Goal: Transaction & Acquisition: Purchase product/service

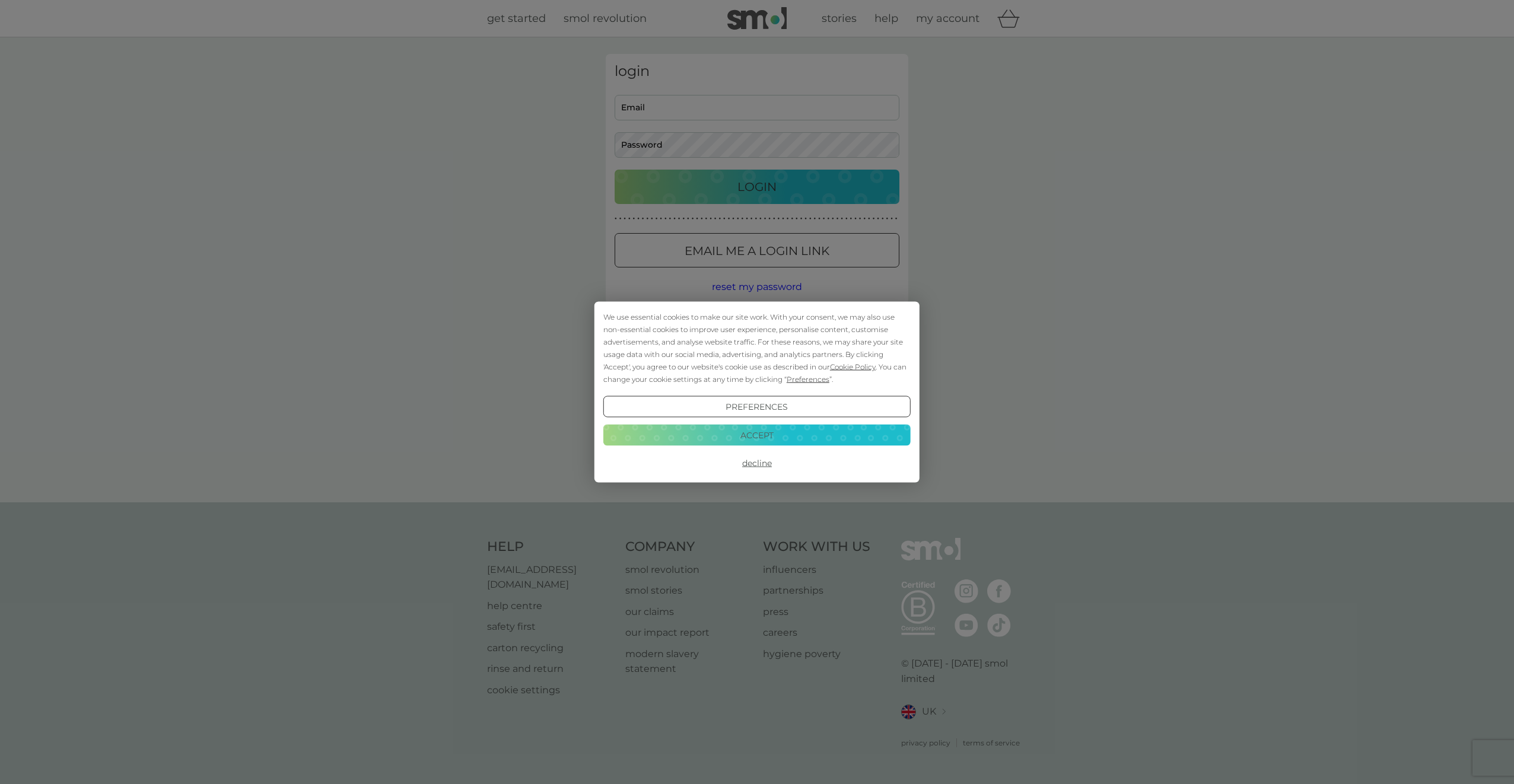
type input "[PERSON_NAME][EMAIL_ADDRESS][DOMAIN_NAME]"
click at [766, 194] on div "We use essential cookies to make our site work. With your consent, we may also …" at bounding box center [757, 392] width 1514 height 784
click at [734, 433] on button "Accept" at bounding box center [757, 435] width 308 height 21
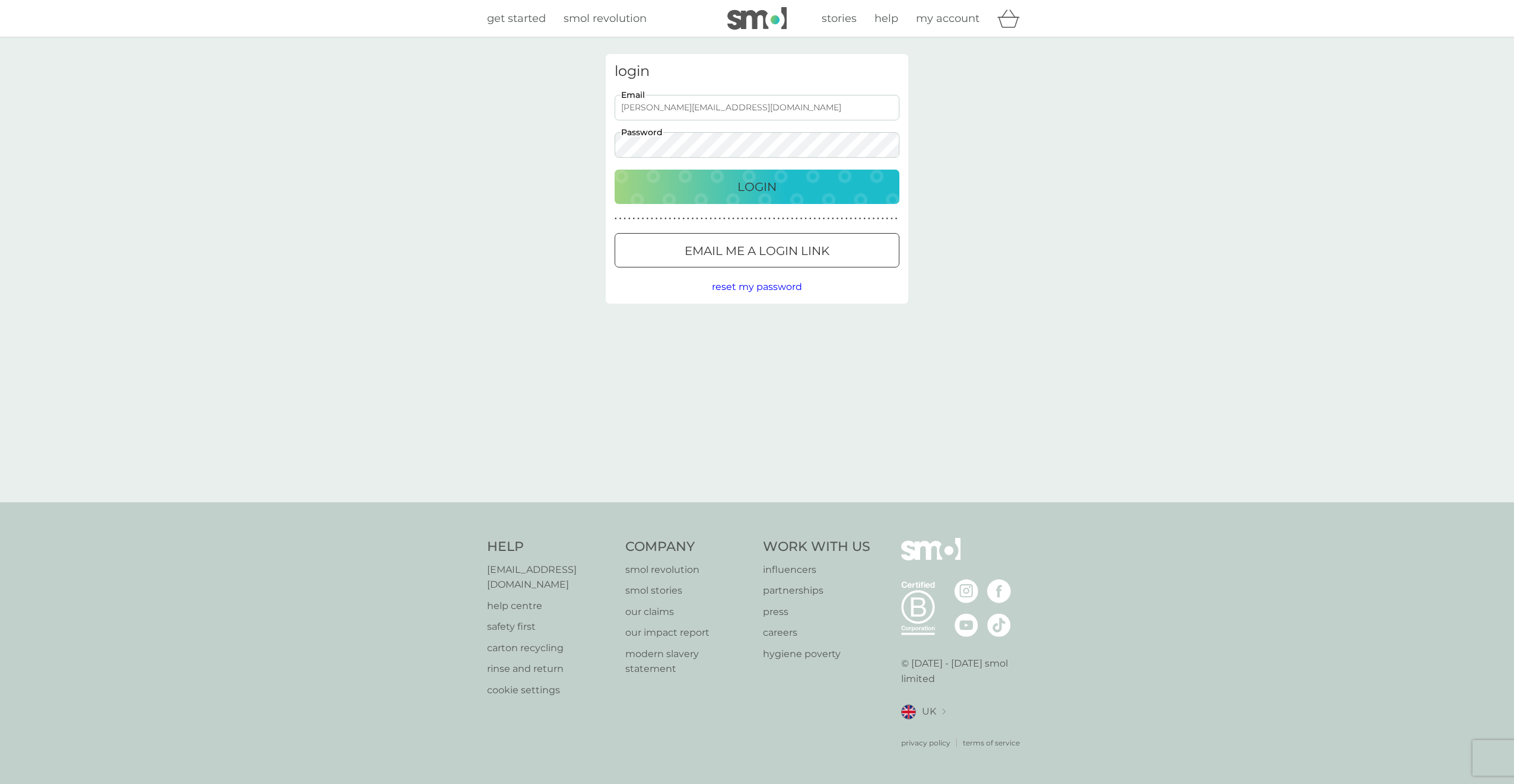
click at [791, 188] on div "Login" at bounding box center [757, 187] width 261 height 19
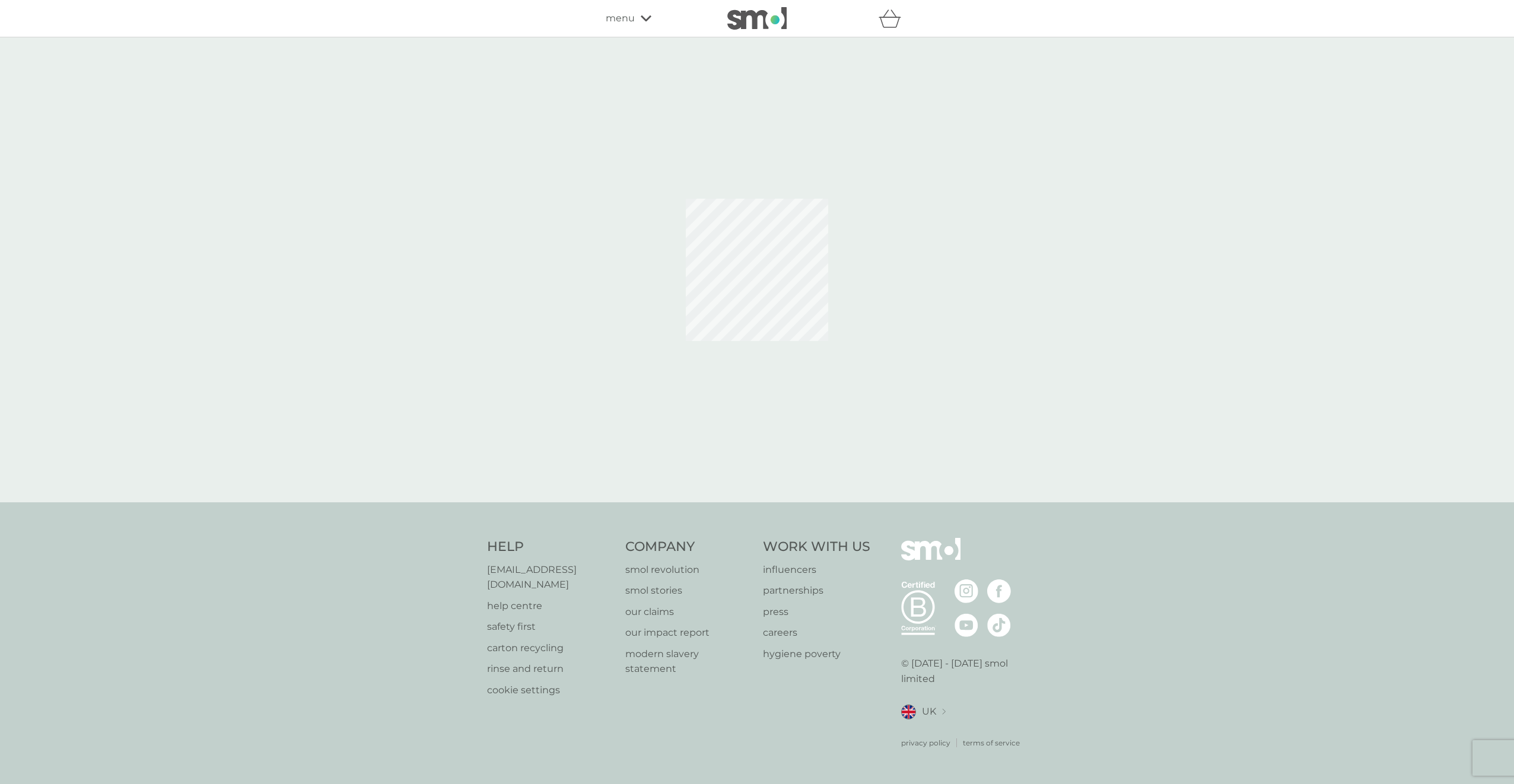
click at [619, 16] on span "menu" at bounding box center [620, 19] width 29 height 16
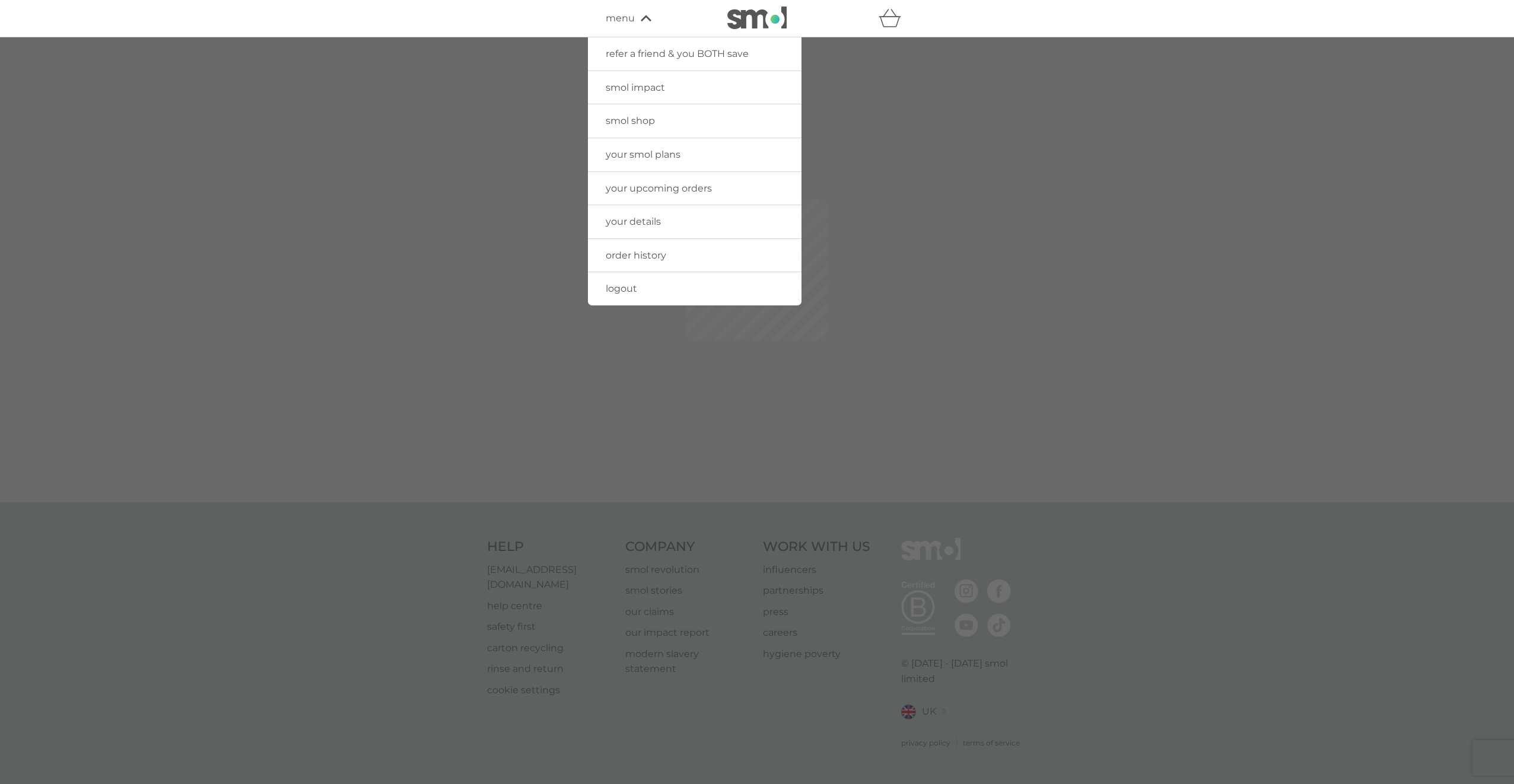
click at [707, 155] on link "your smol plans" at bounding box center [695, 155] width 213 height 33
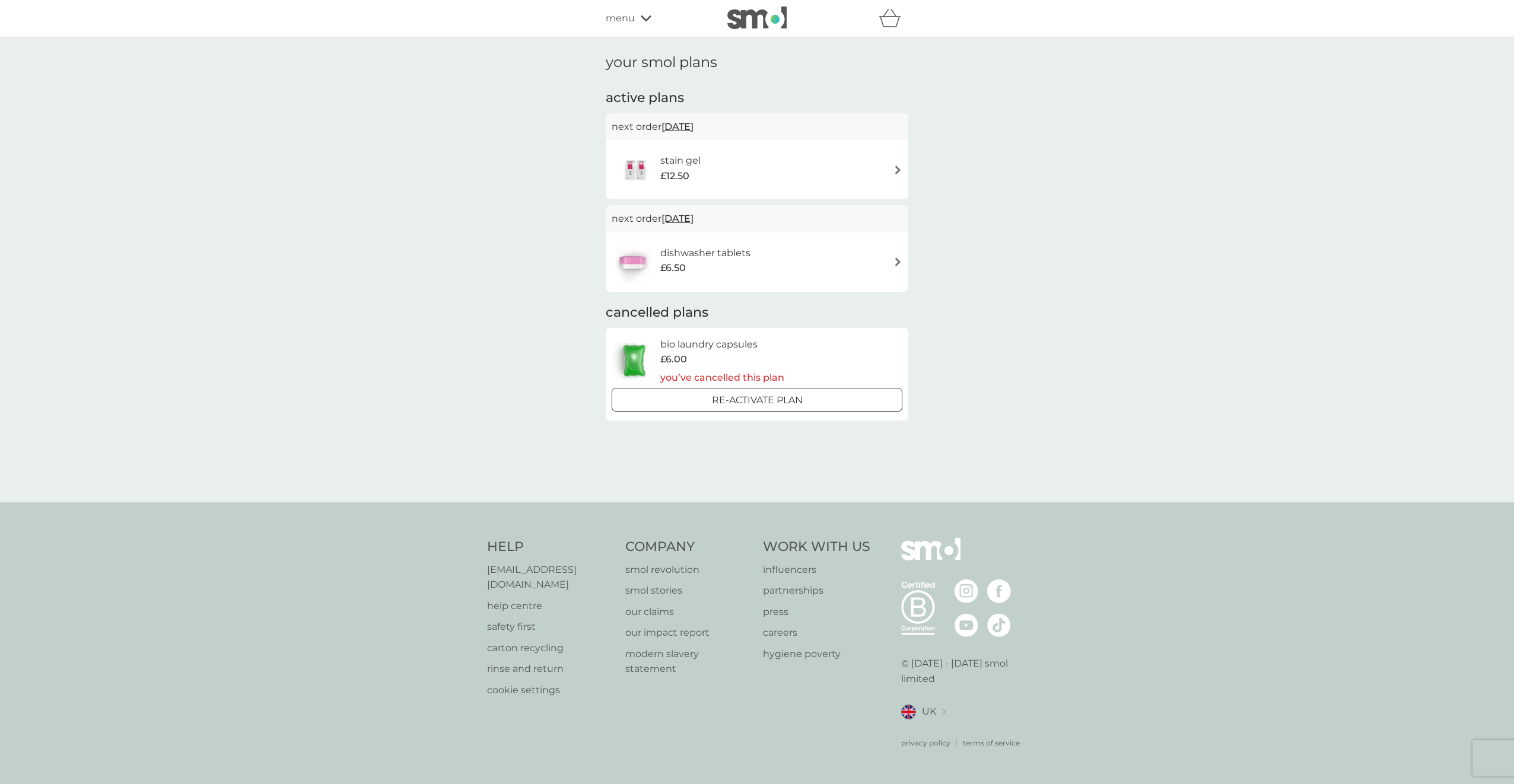
click at [643, 13] on div "menu" at bounding box center [656, 19] width 101 height 16
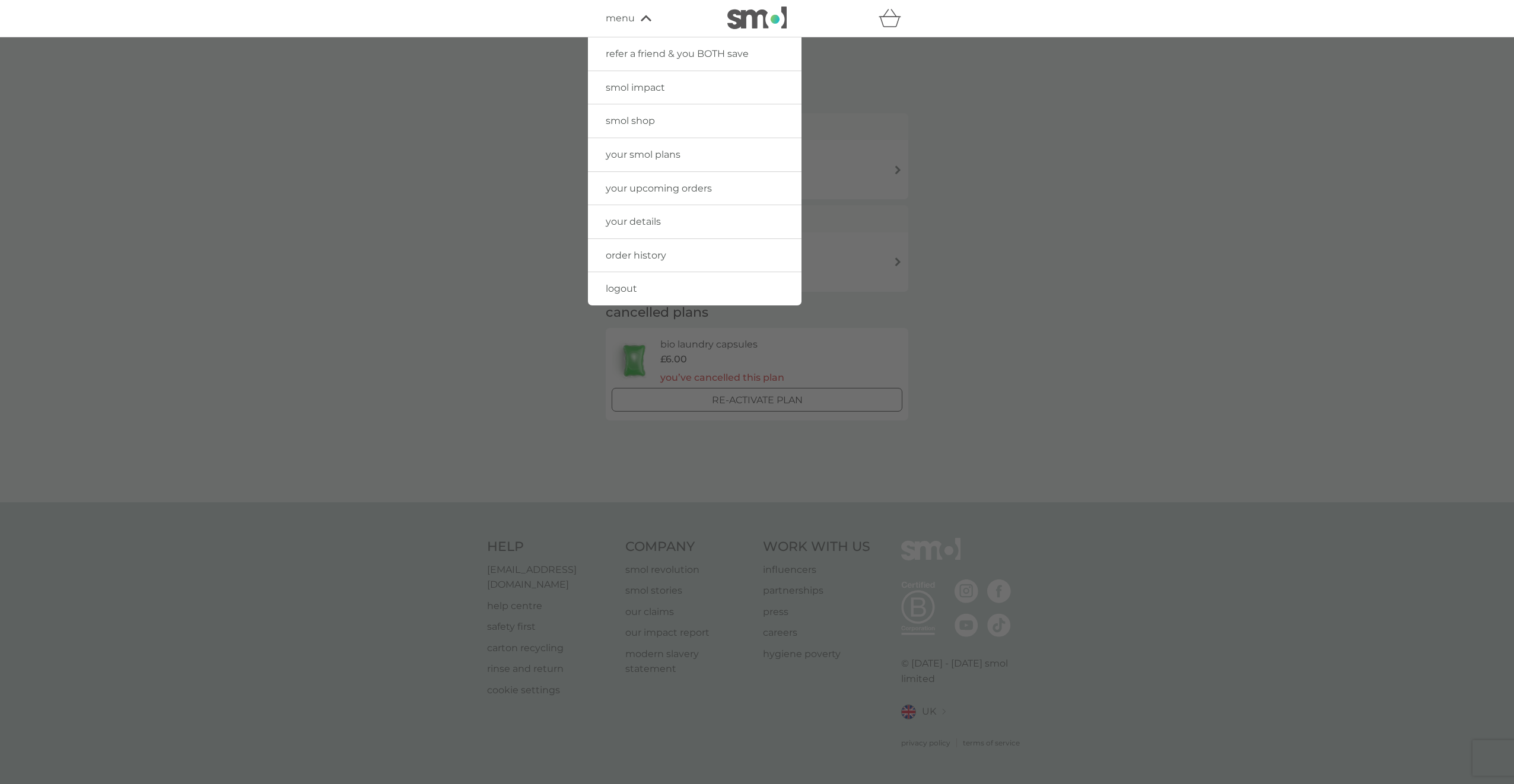
click at [690, 187] on span "your upcoming orders" at bounding box center [658, 188] width 106 height 11
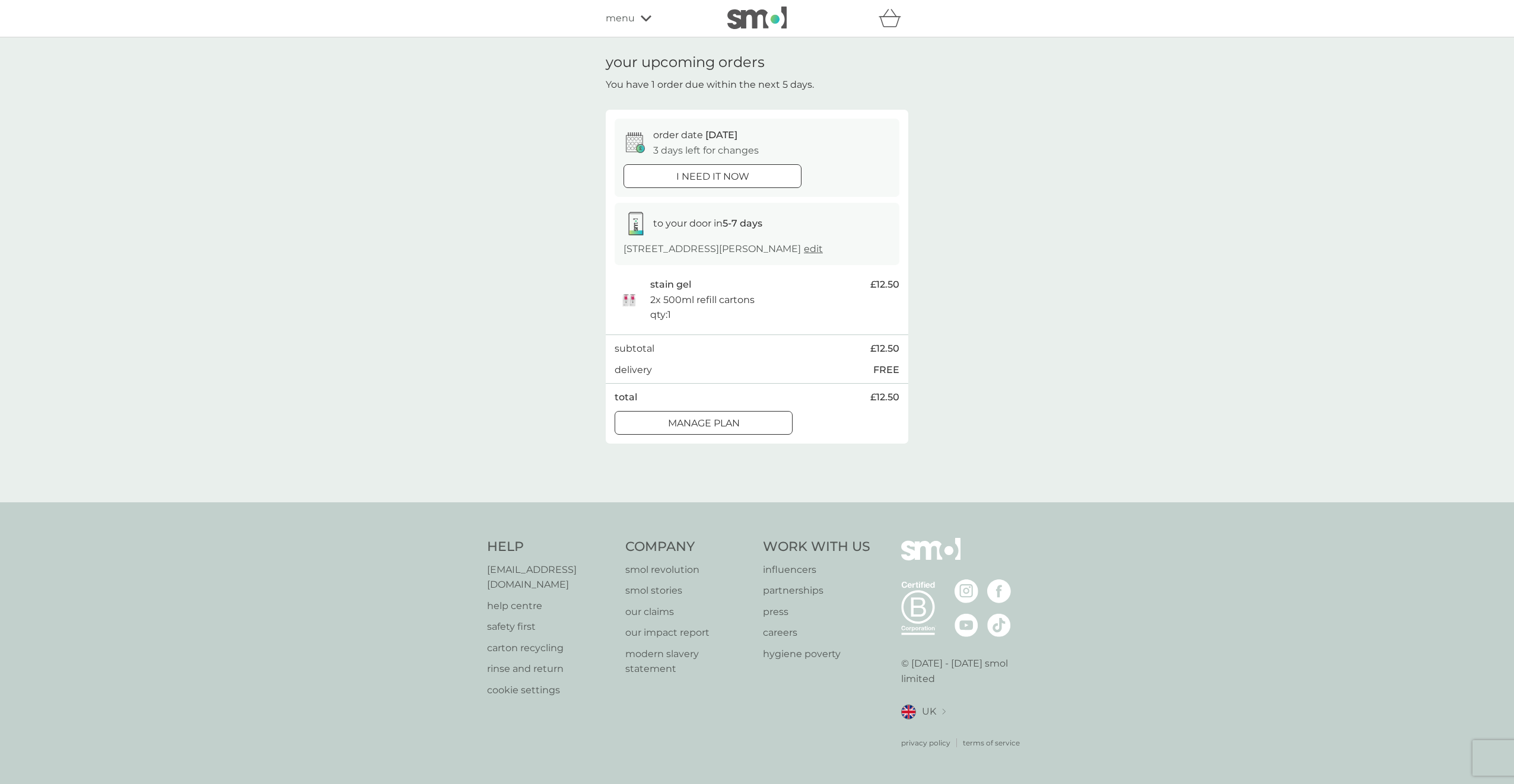
click at [719, 423] on div at bounding box center [718, 422] width 1 height 1
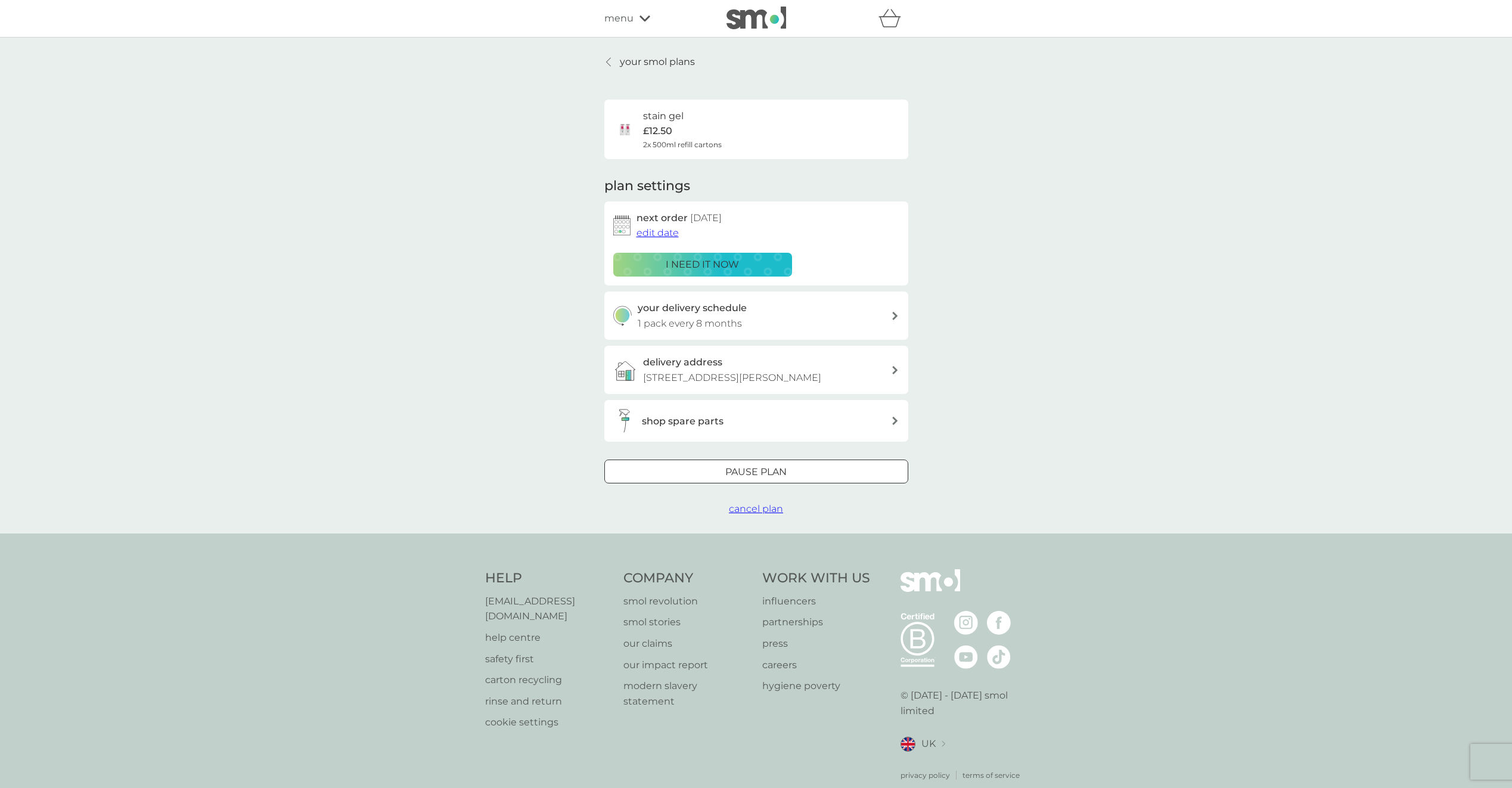
click at [725, 471] on p "Pause plan" at bounding box center [756, 472] width 61 height 16
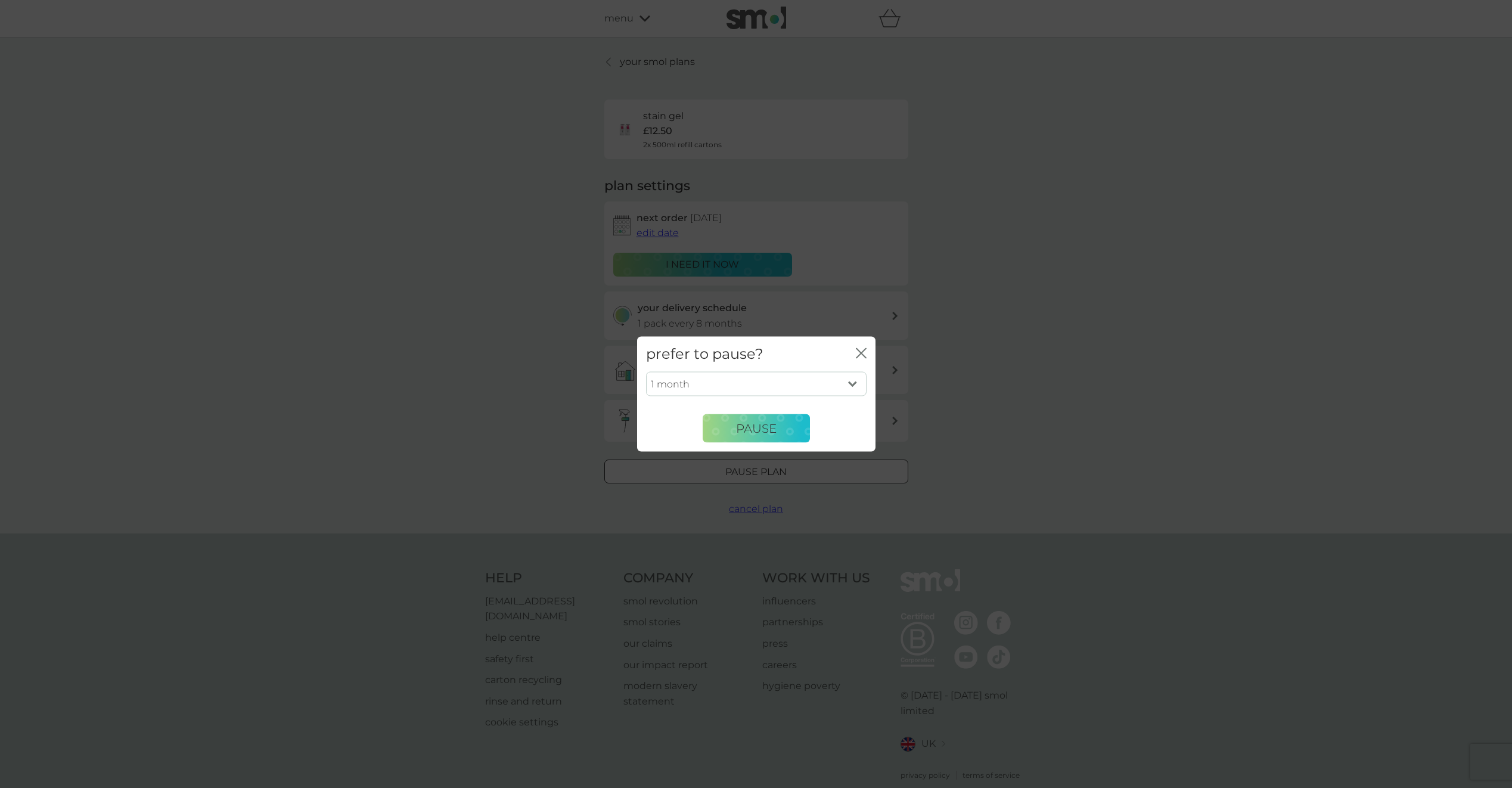
click at [851, 382] on select "1 month 2 months 3 months 4 months 5 months 6 months" at bounding box center [757, 384] width 221 height 25
select select "3"
click at [646, 372] on select "1 month 2 months 3 months 4 months 5 months 6 months" at bounding box center [757, 384] width 221 height 25
click at [758, 428] on span "Pause" at bounding box center [756, 428] width 40 height 14
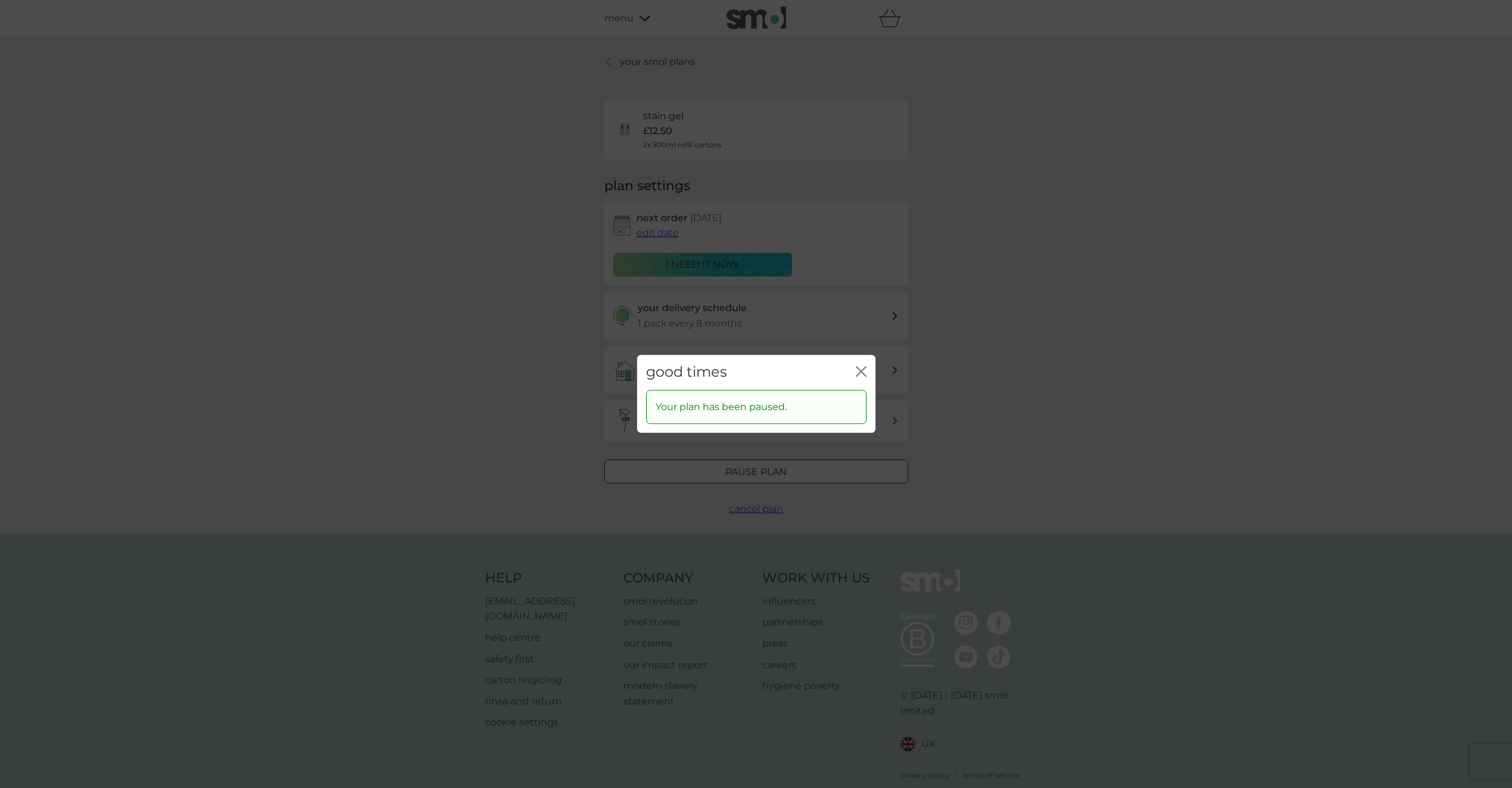
click at [859, 371] on icon "close" at bounding box center [858, 372] width 5 height 9
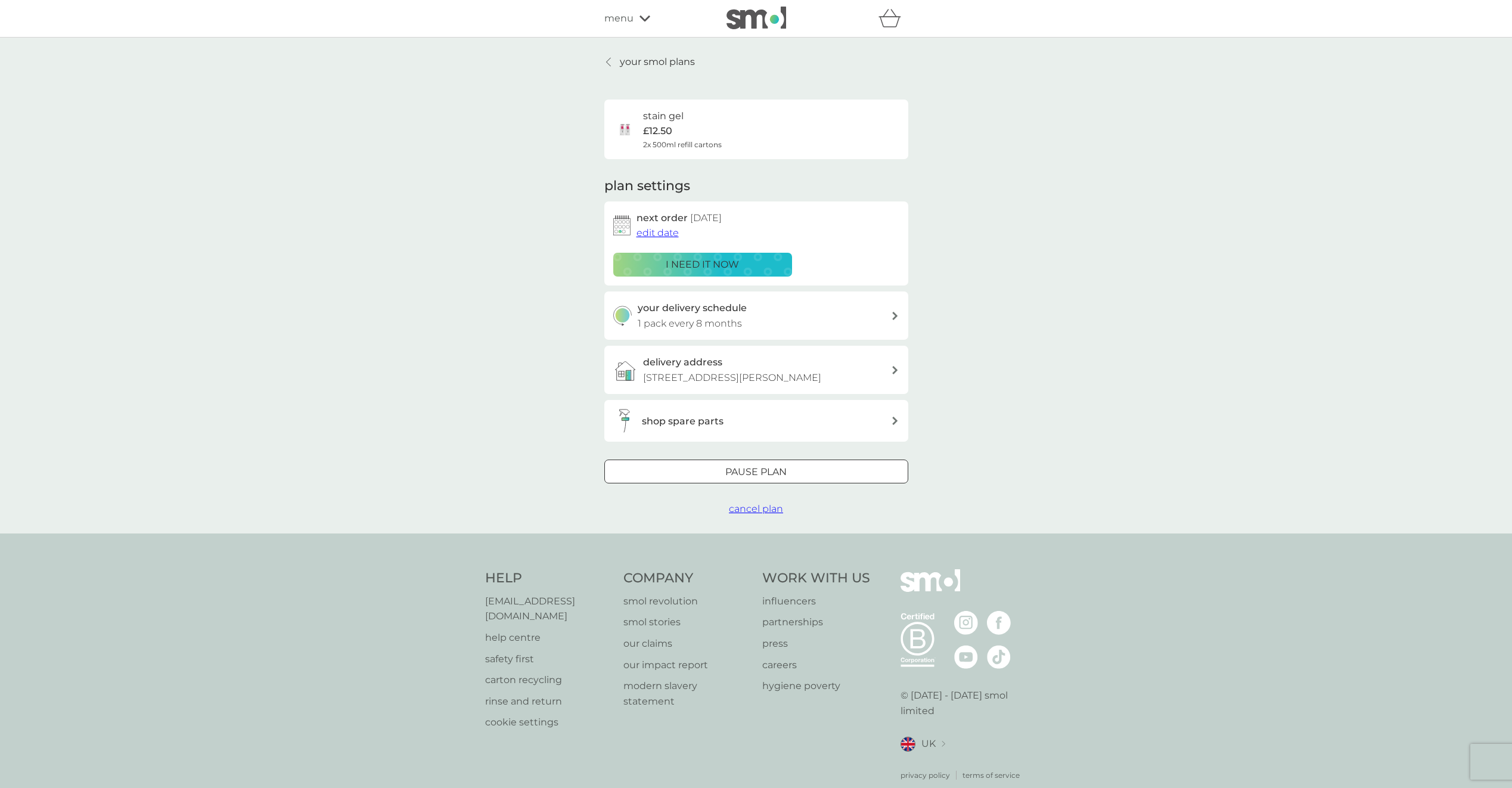
click at [631, 15] on span "menu" at bounding box center [619, 19] width 29 height 16
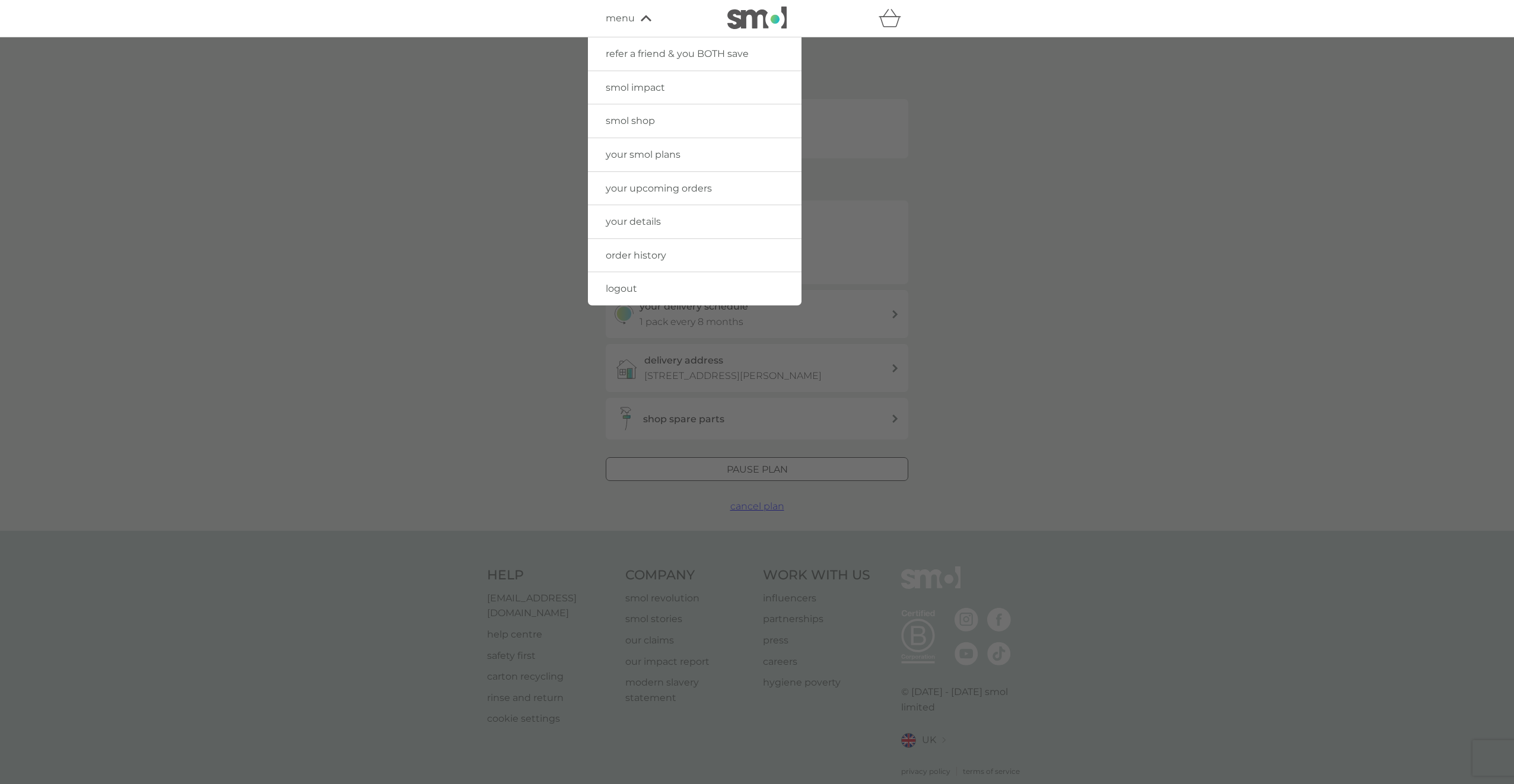
click at [682, 155] on link "your smol plans" at bounding box center [695, 155] width 213 height 33
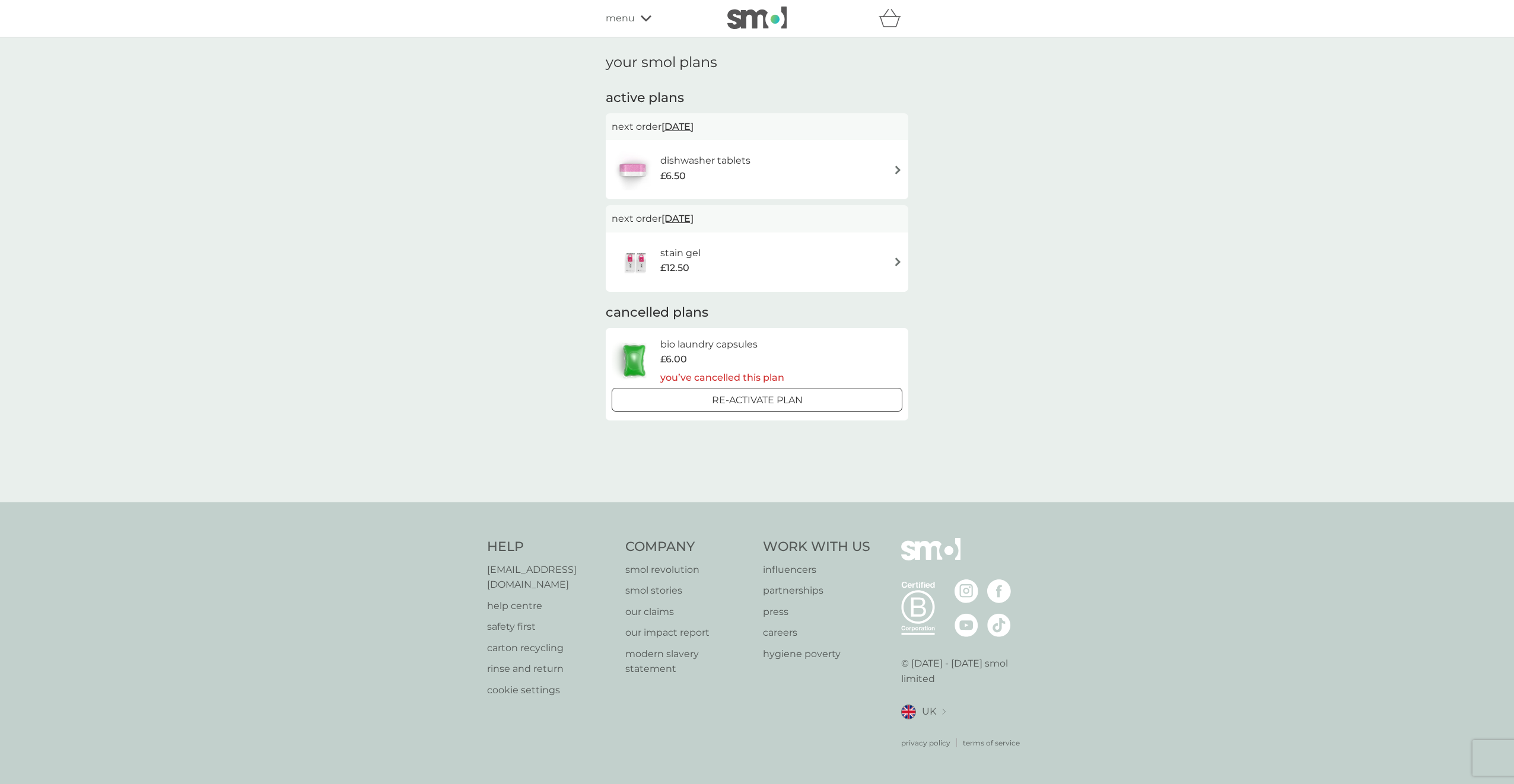
click at [819, 159] on div "dishwasher tablets £6.50" at bounding box center [757, 170] width 290 height 42
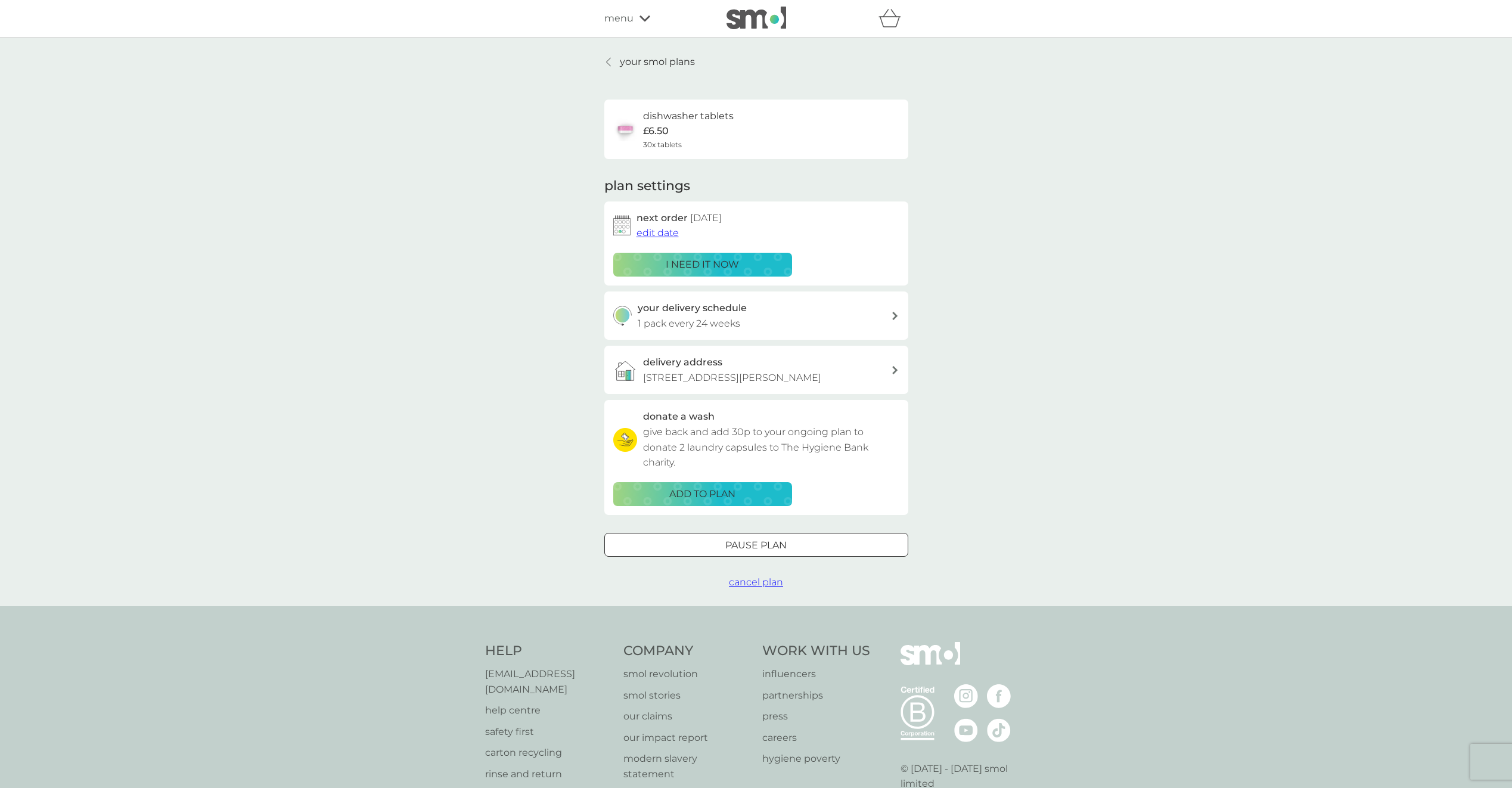
click at [697, 266] on p "i need it now" at bounding box center [702, 265] width 73 height 16
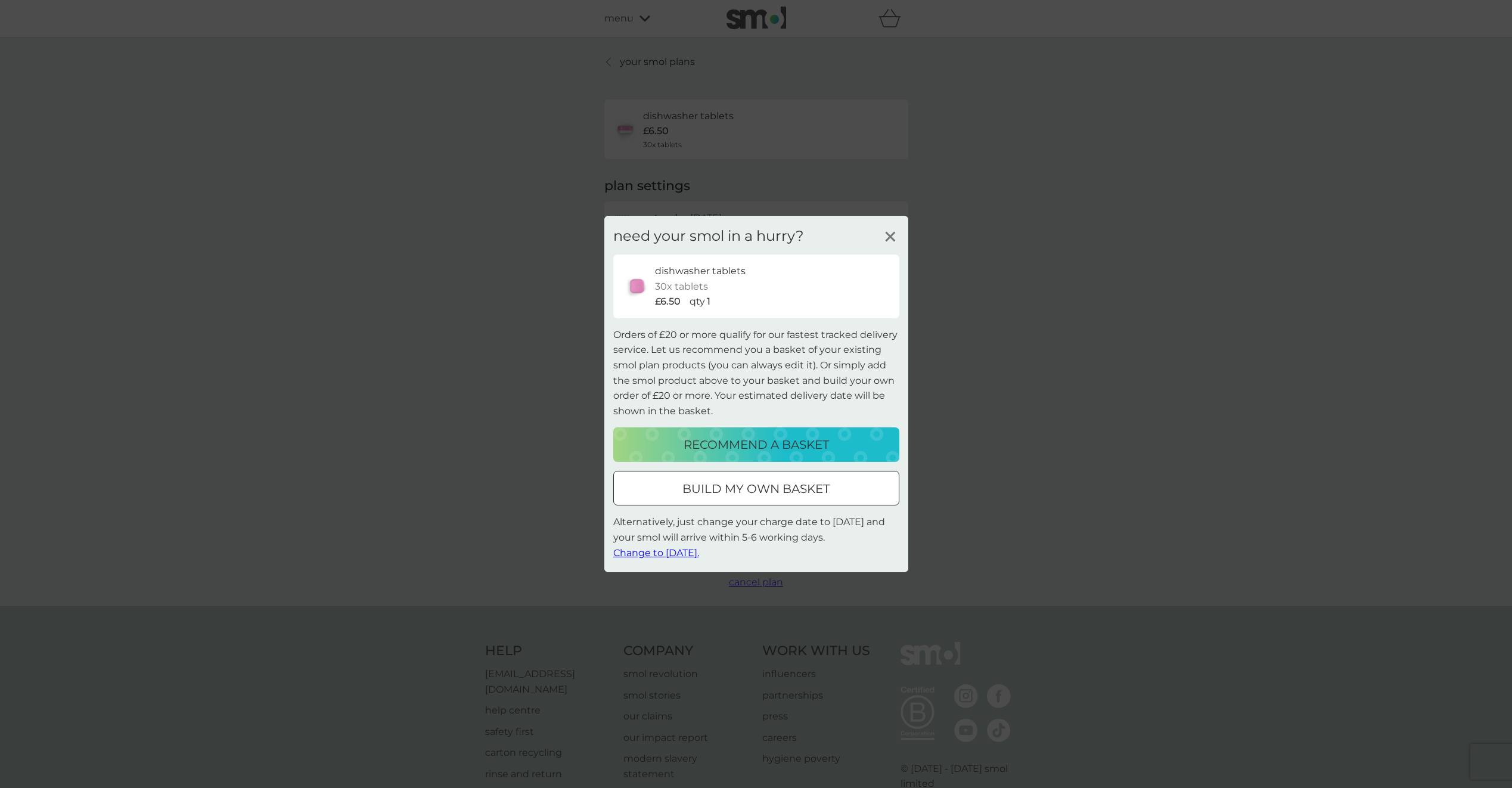
click at [671, 554] on span "Change to tomorrow." at bounding box center [656, 552] width 86 height 11
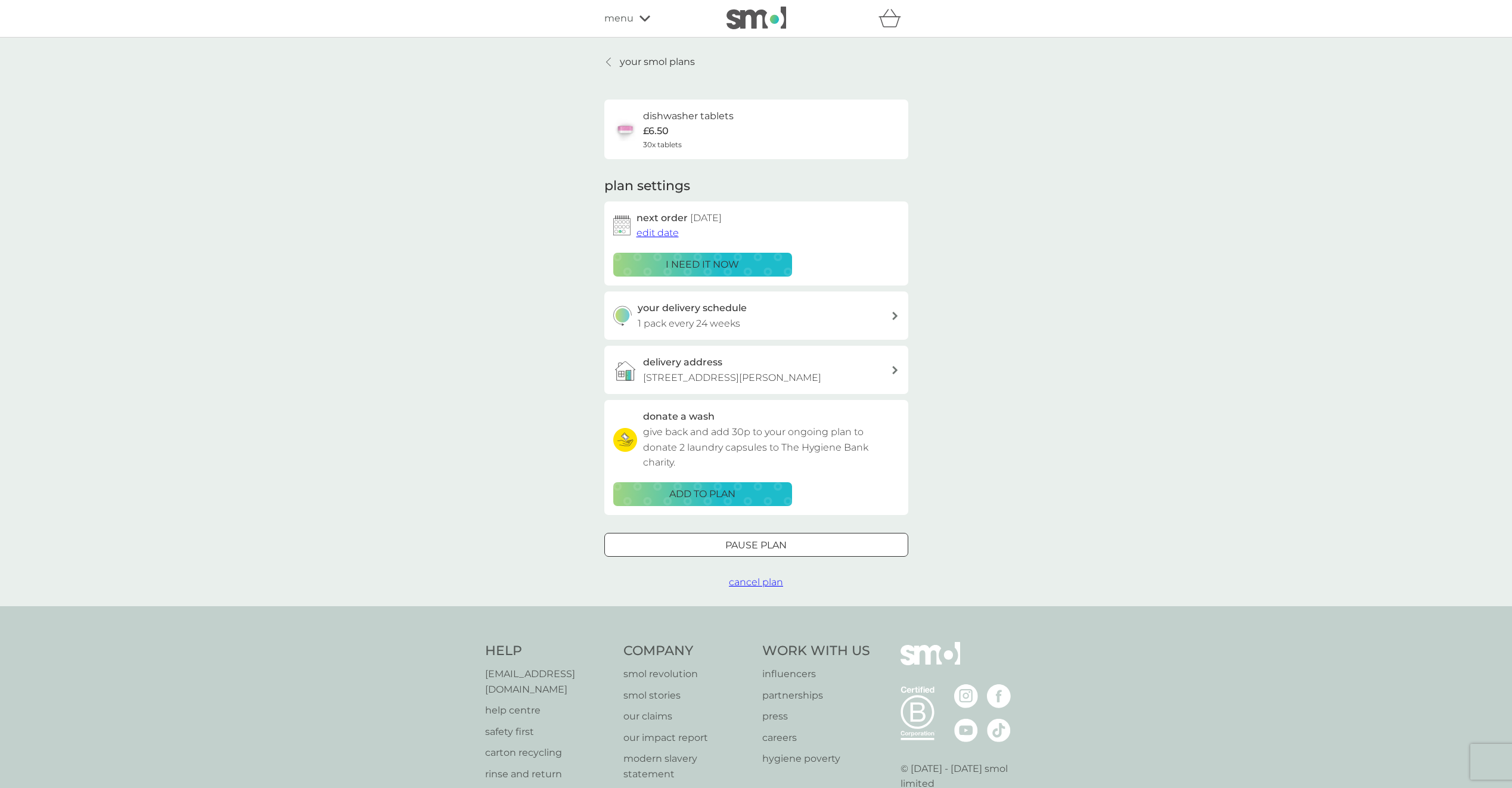
click at [734, 264] on p "i need it now" at bounding box center [702, 265] width 73 height 16
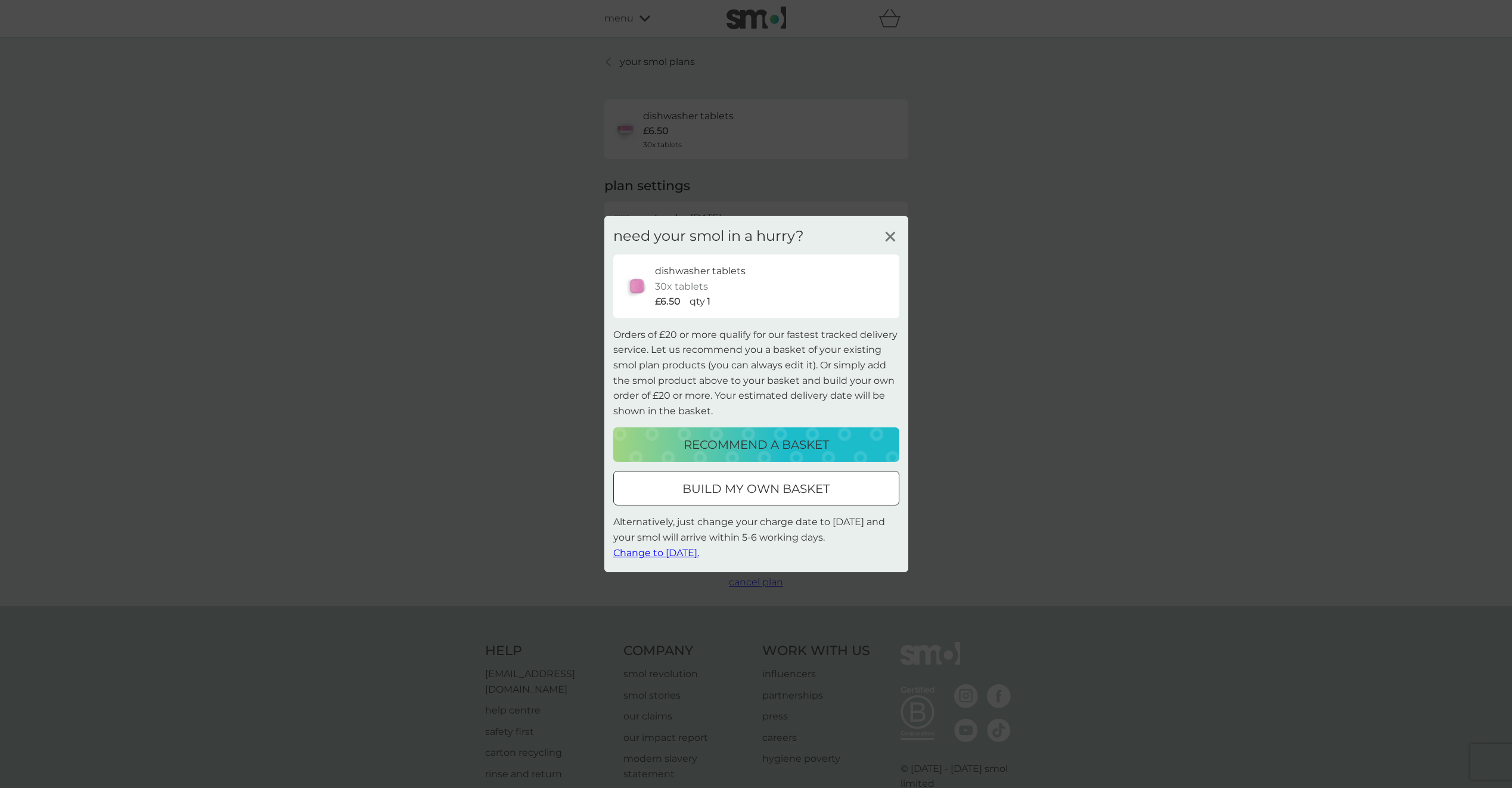
click at [737, 443] on p "recommend a basket" at bounding box center [756, 445] width 145 height 19
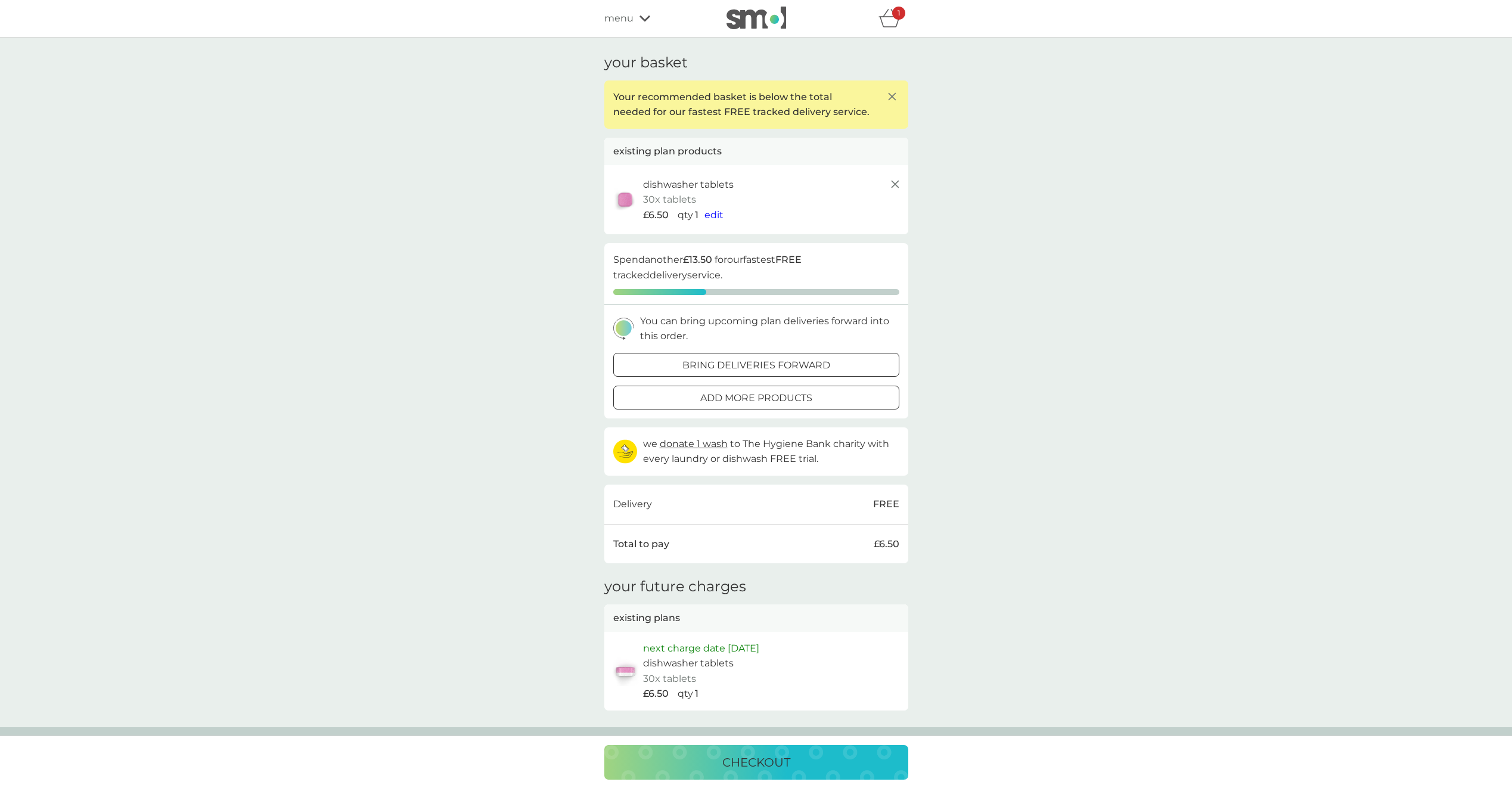
click at [825, 364] on p "bring deliveries forward" at bounding box center [756, 366] width 147 height 16
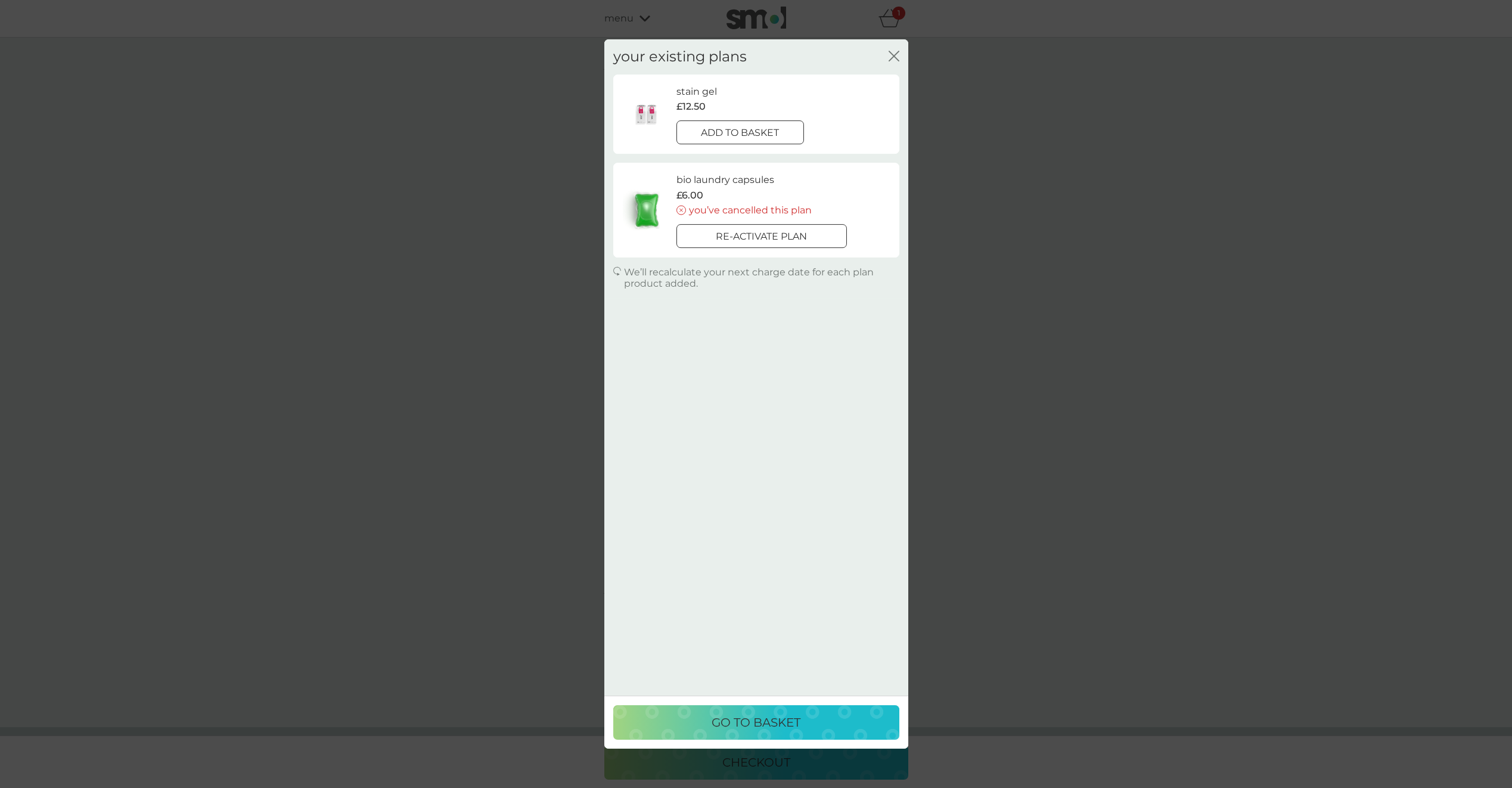
click at [761, 725] on p "go to basket" at bounding box center [756, 723] width 89 height 19
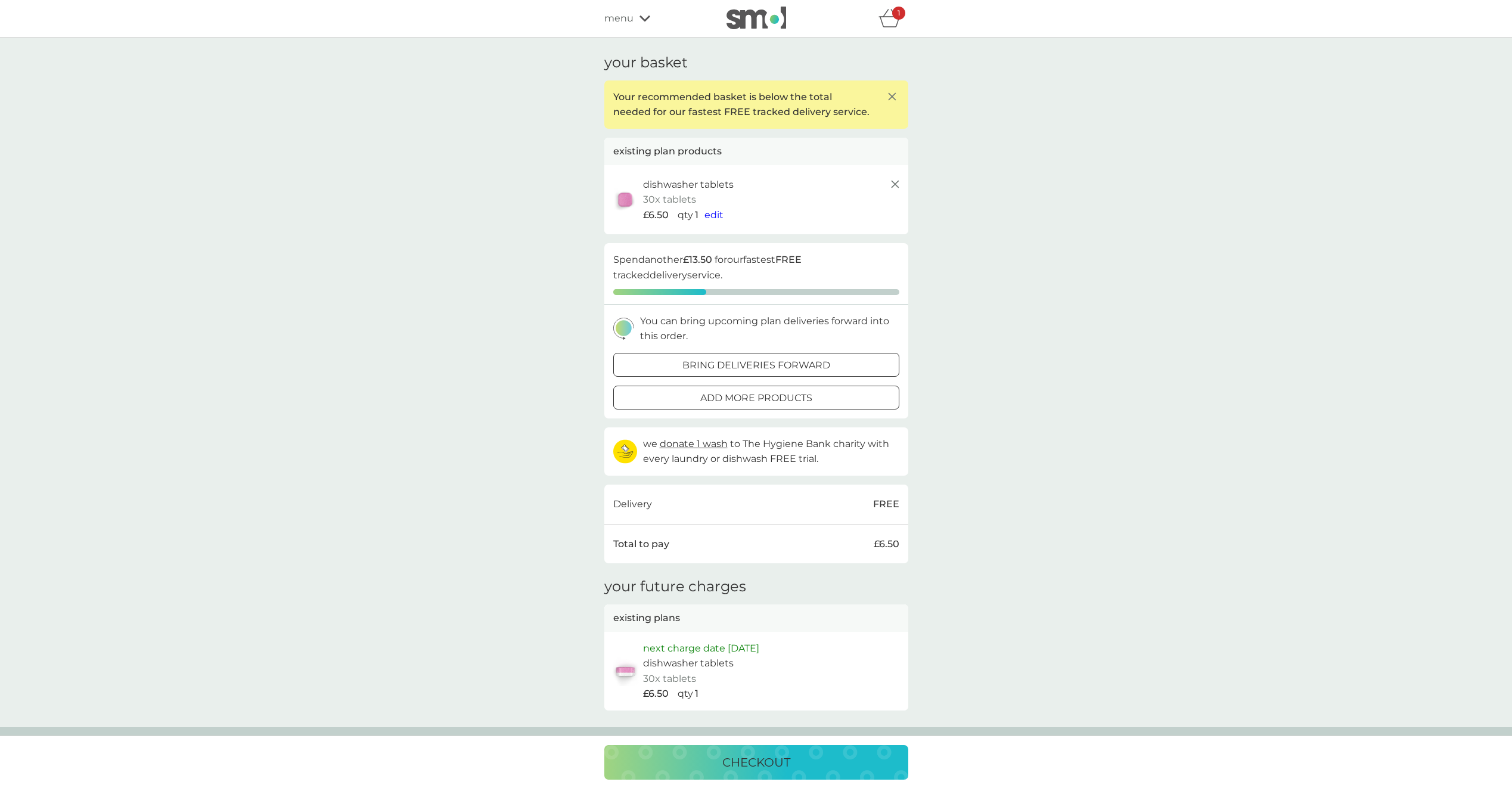
click at [715, 397] on p "add more products" at bounding box center [756, 398] width 112 height 16
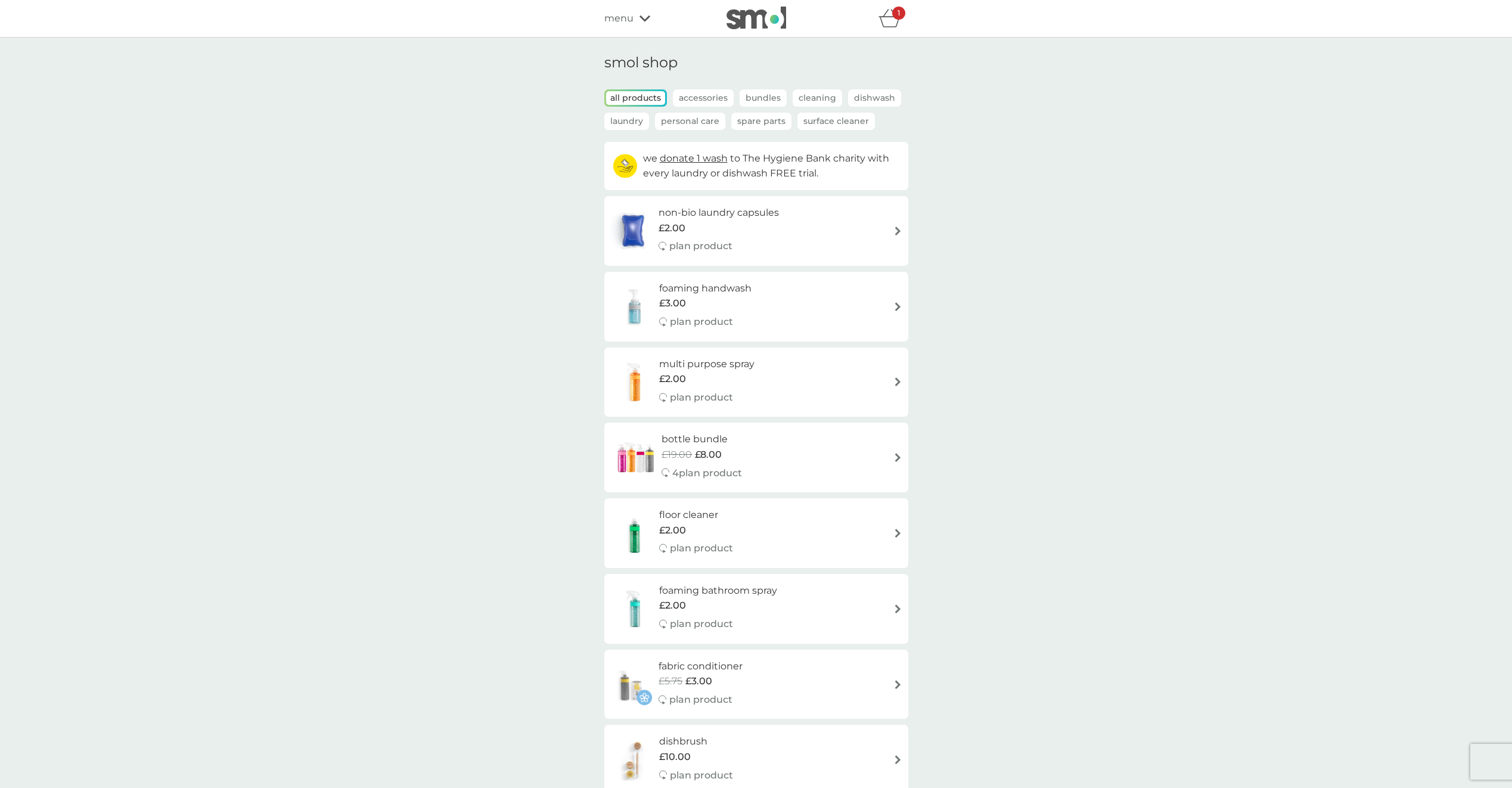
click at [894, 454] on img at bounding box center [897, 457] width 9 height 9
click at [695, 118] on p "Personal Care" at bounding box center [690, 121] width 70 height 17
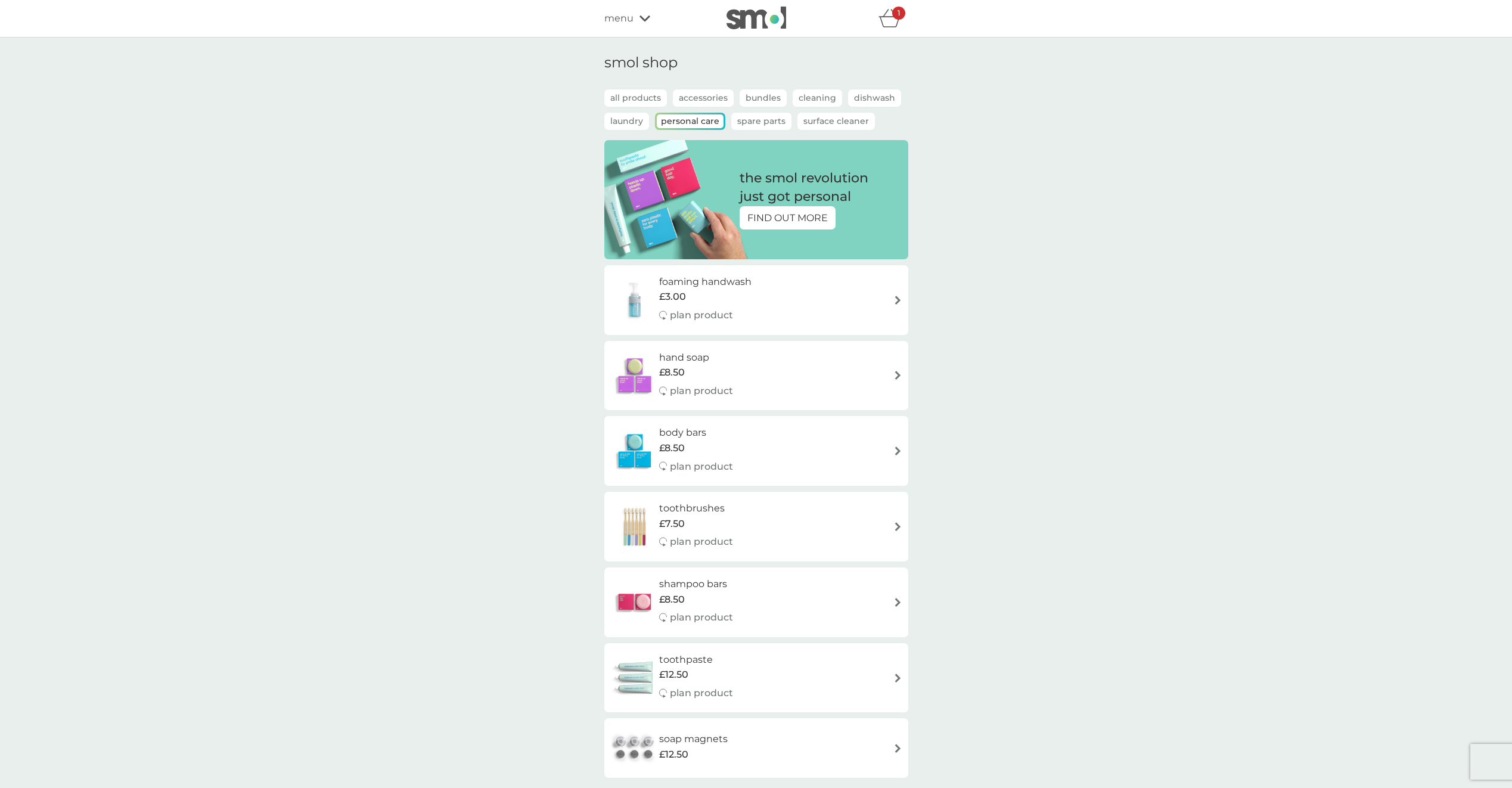
click at [888, 17] on icon "basket" at bounding box center [889, 22] width 20 height 11
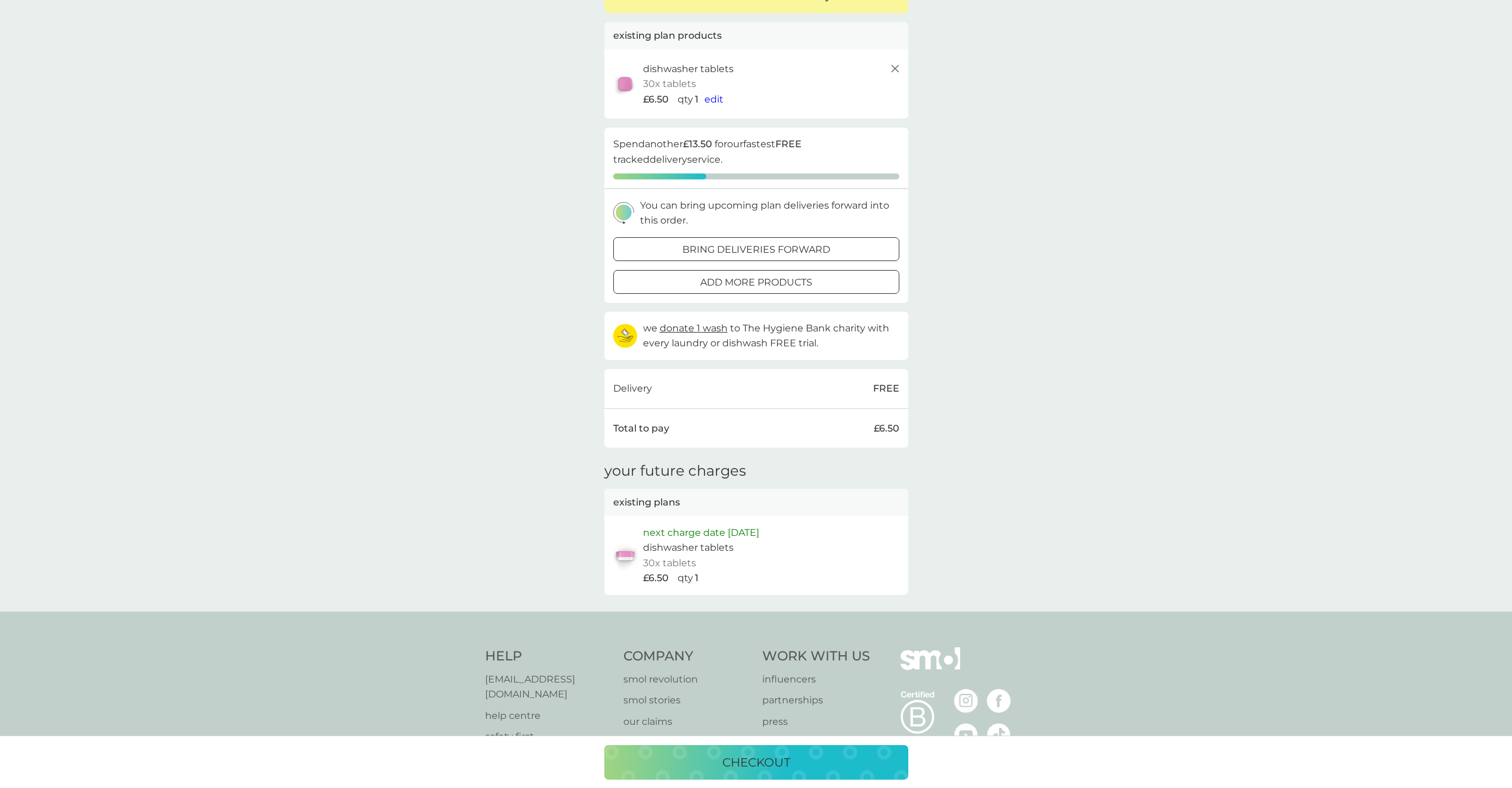
scroll to position [119, 0]
click at [810, 764] on div "checkout" at bounding box center [756, 763] width 280 height 19
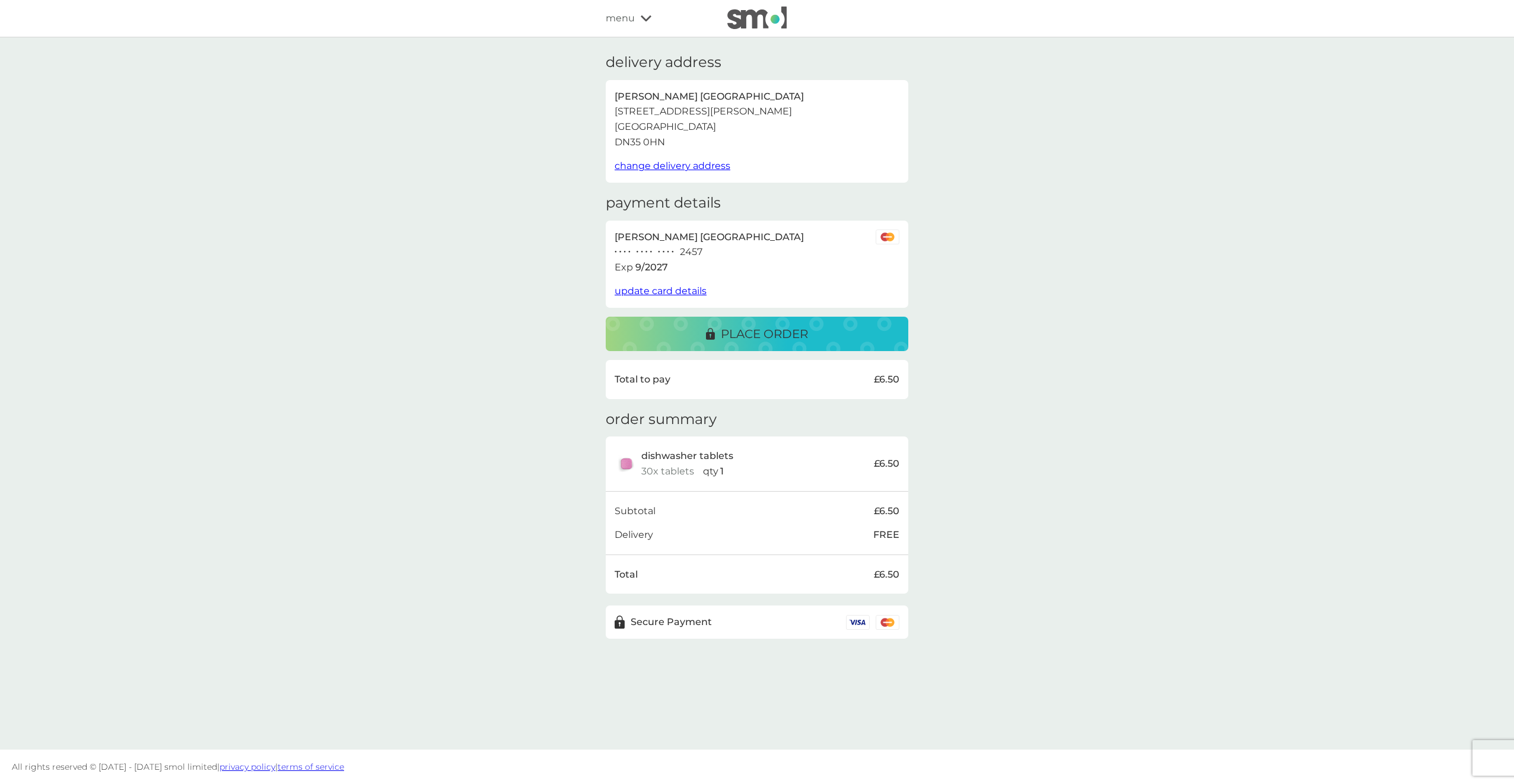
click at [833, 334] on div "place order" at bounding box center [757, 334] width 279 height 19
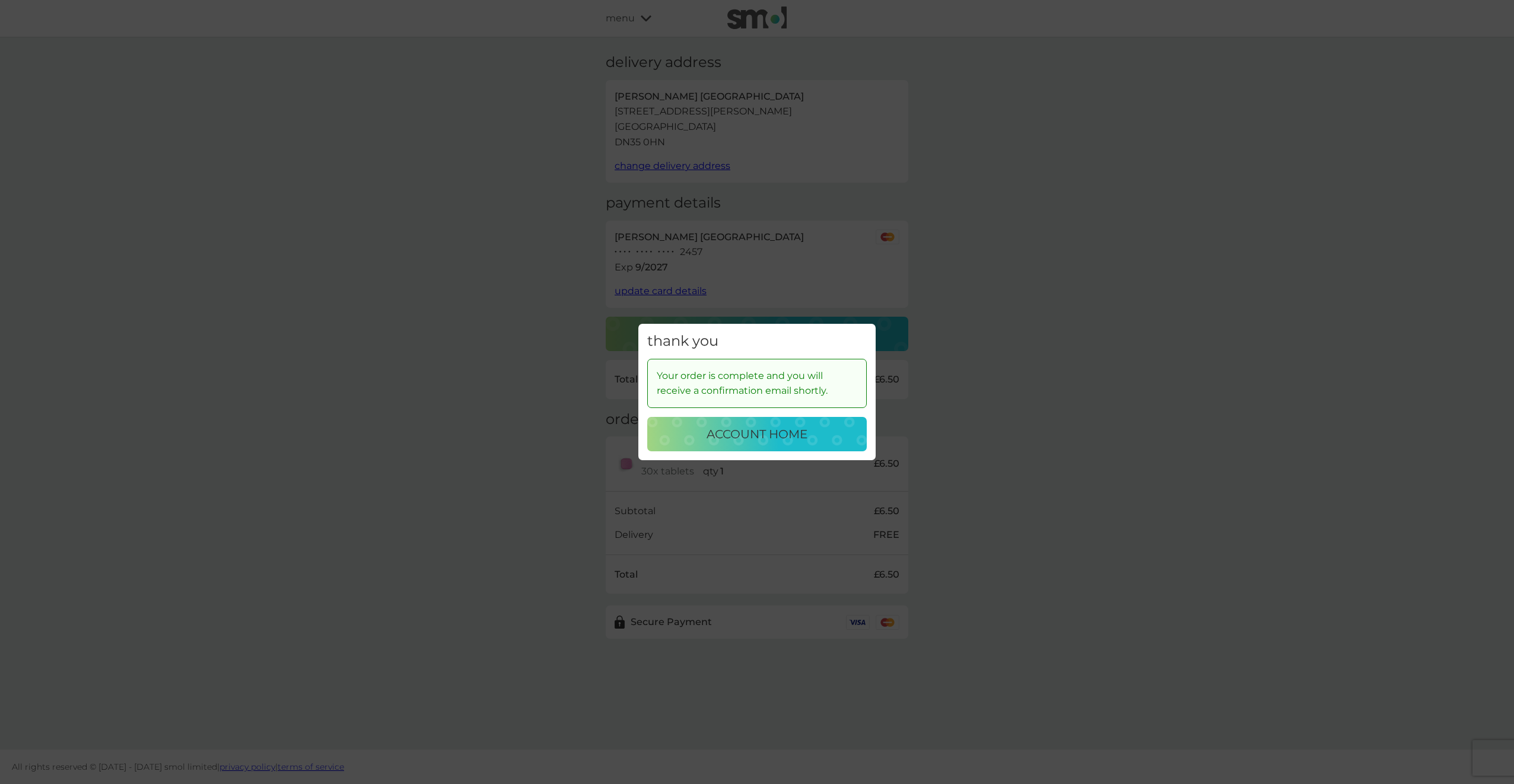
click at [813, 435] on div "account home" at bounding box center [757, 434] width 195 height 19
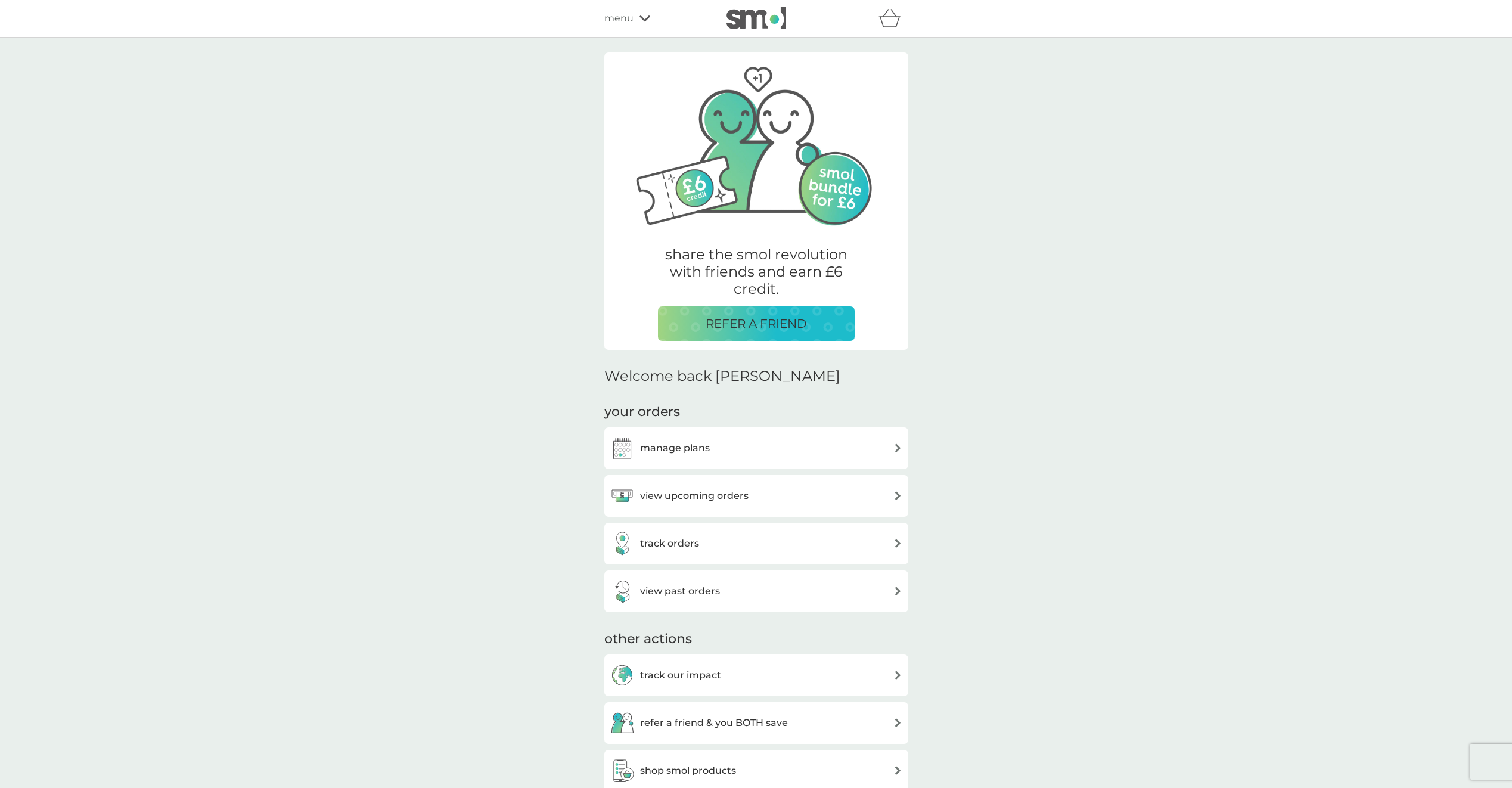
click at [646, 16] on icon at bounding box center [645, 18] width 11 height 7
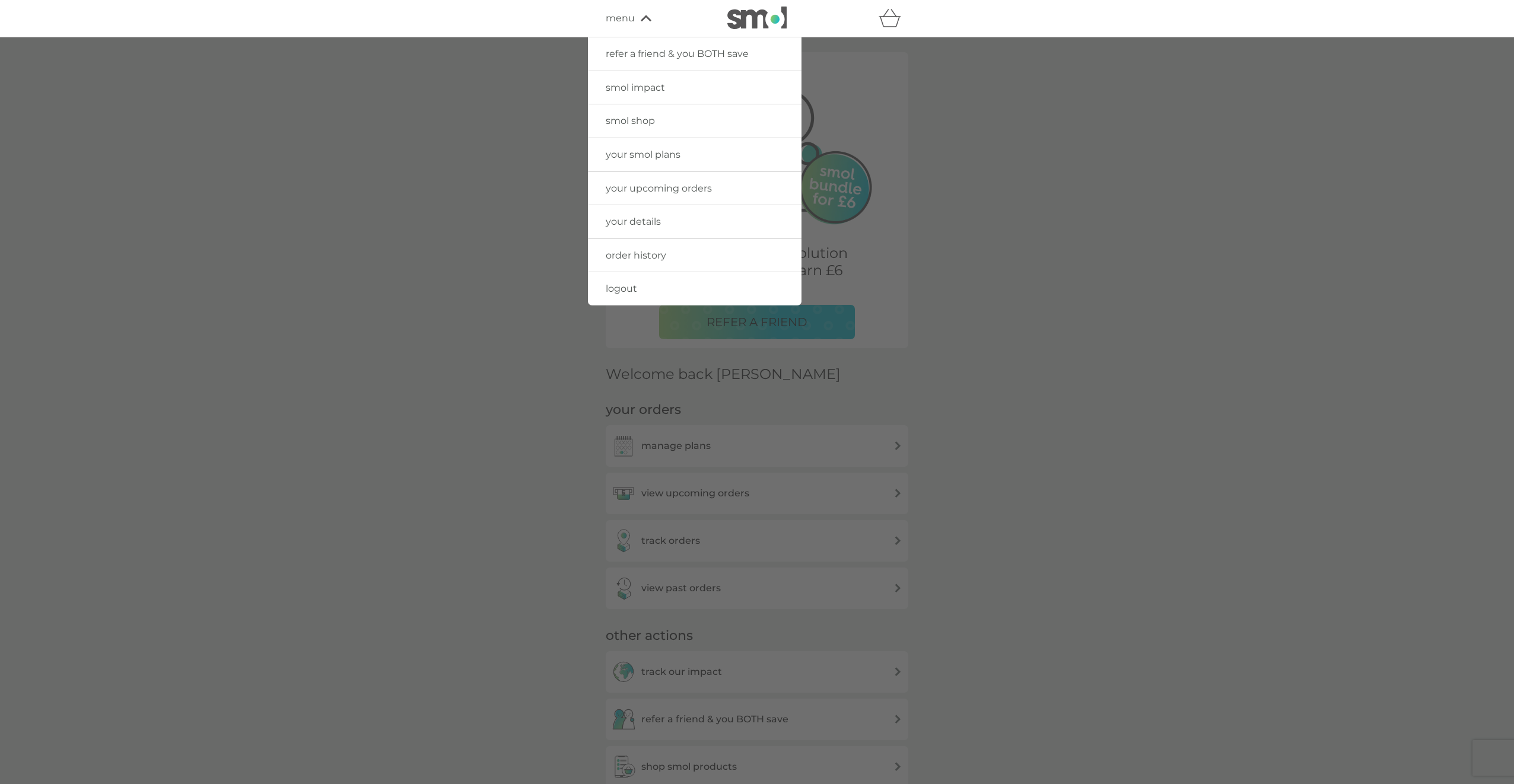
click at [633, 290] on span "logout" at bounding box center [622, 289] width 31 height 11
